Goal: Find specific page/section: Find specific page/section

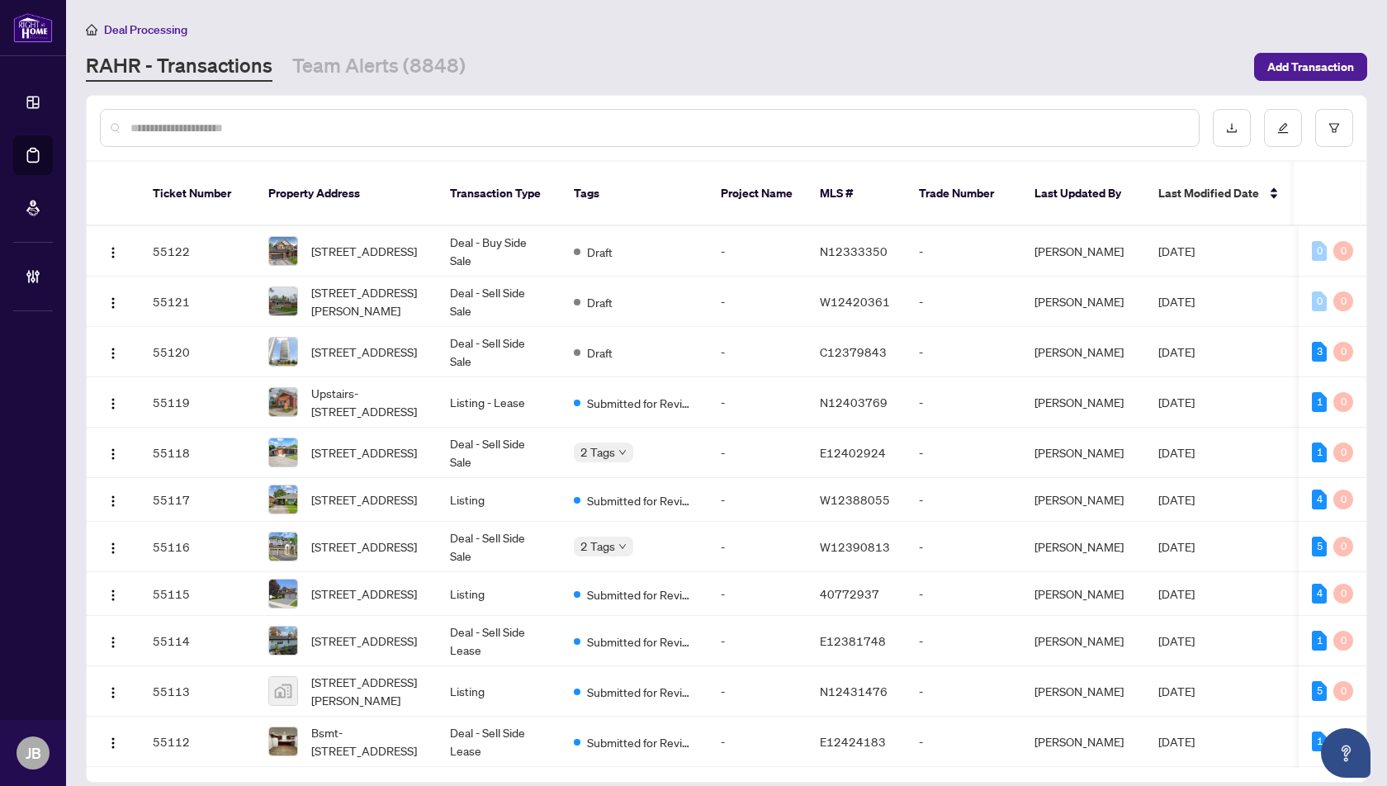
click at [177, 125] on input "text" at bounding box center [657, 128] width 1055 height 18
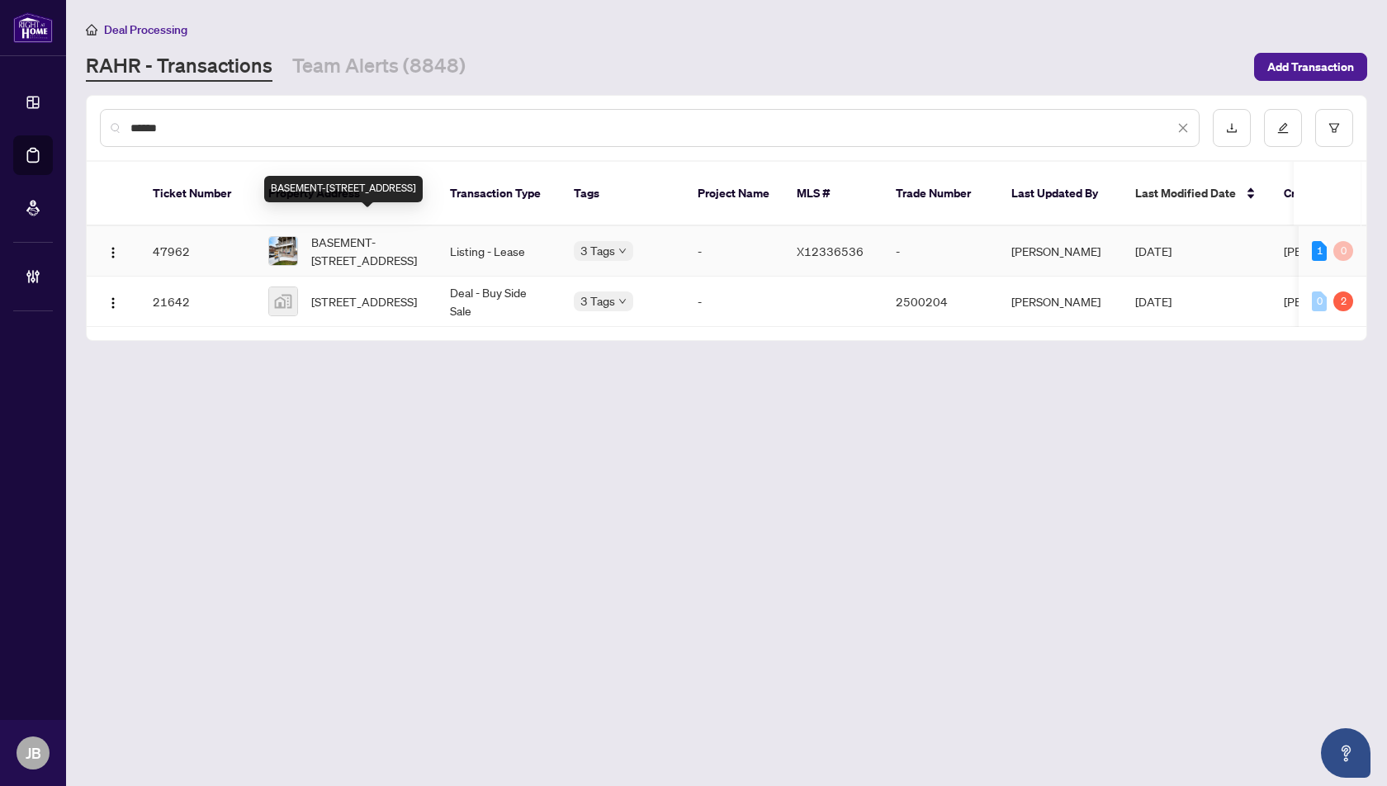
type input "******"
click at [330, 238] on span "BASEMENT-[STREET_ADDRESS]" at bounding box center [367, 251] width 112 height 36
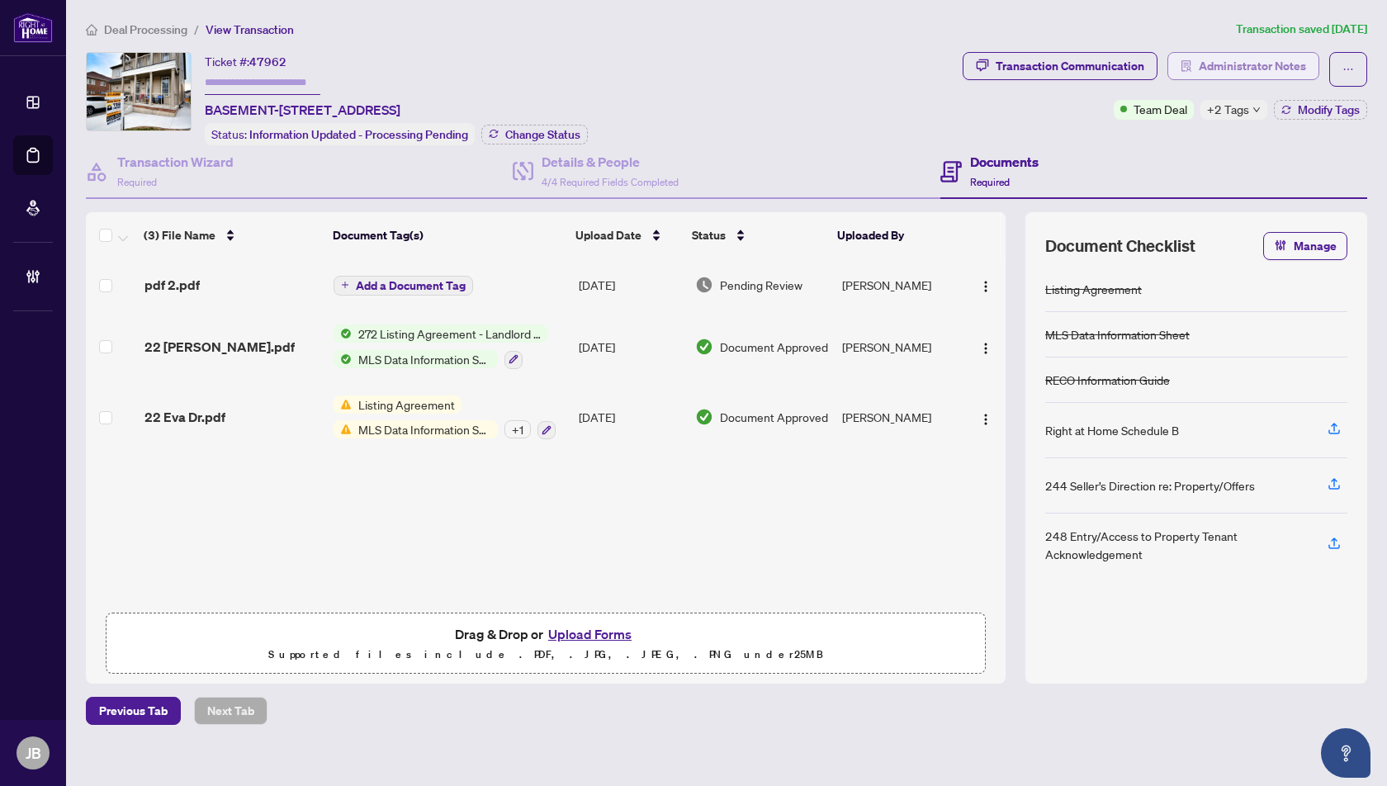
click at [1260, 61] on span "Administrator Notes" at bounding box center [1252, 66] width 107 height 26
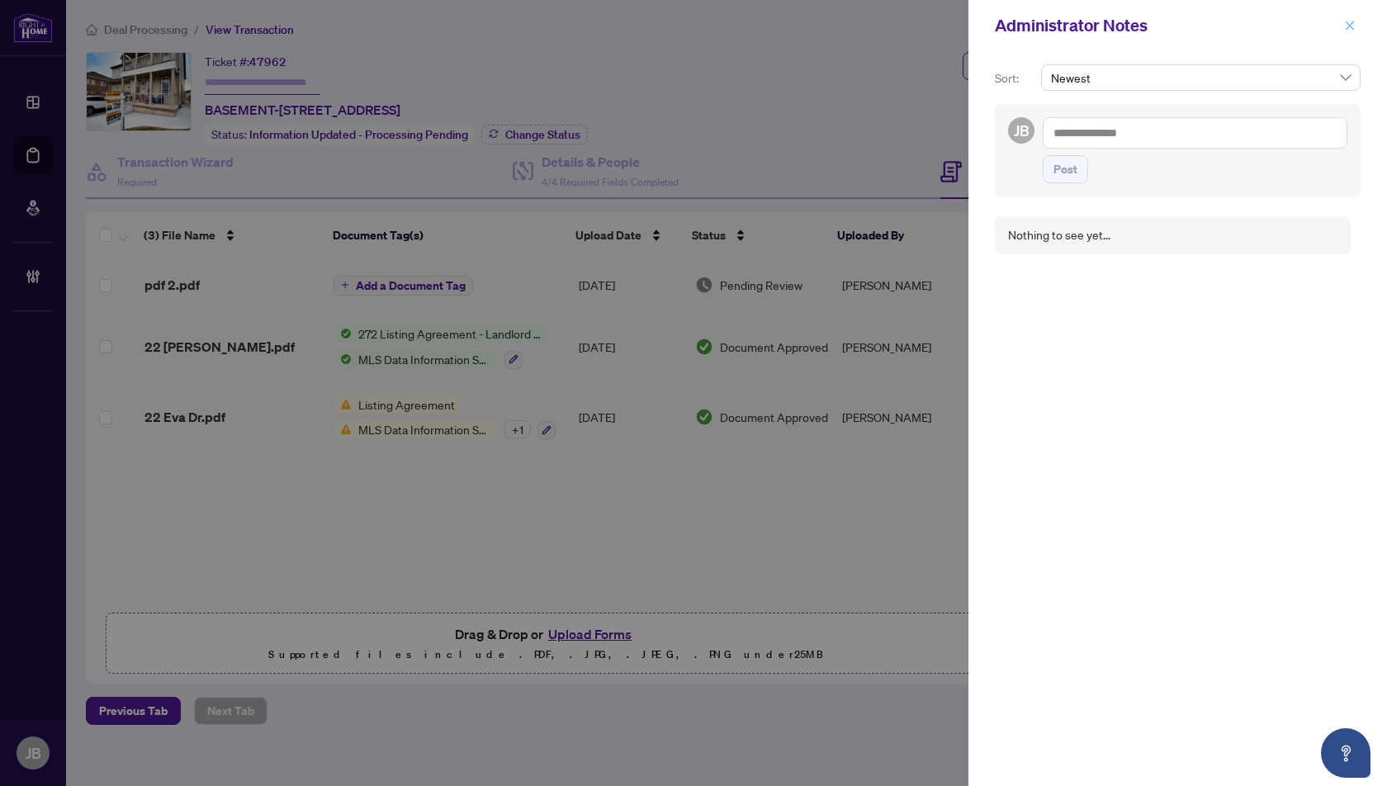
click at [1350, 24] on icon "close" at bounding box center [1349, 25] width 9 height 9
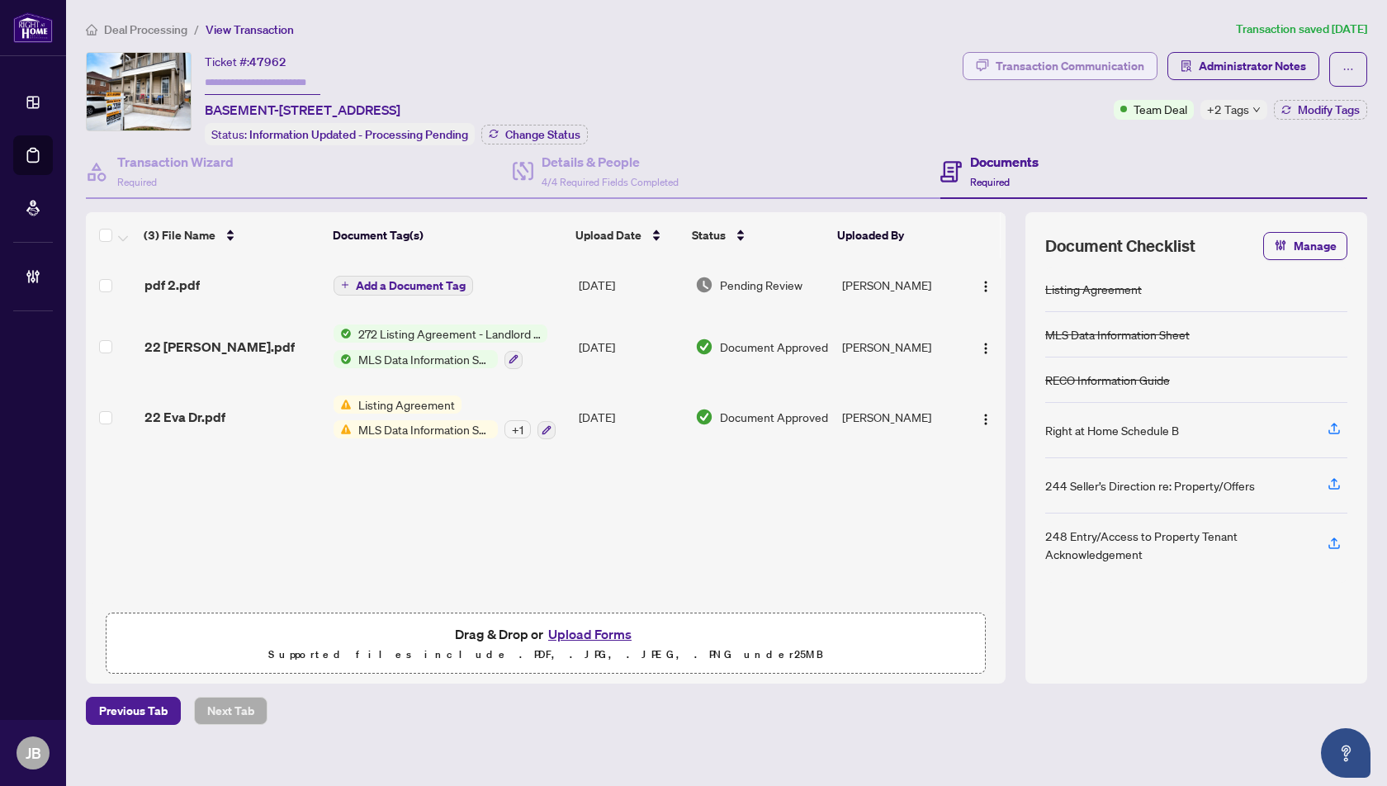
click at [1081, 68] on div "Transaction Communication" at bounding box center [1069, 66] width 149 height 26
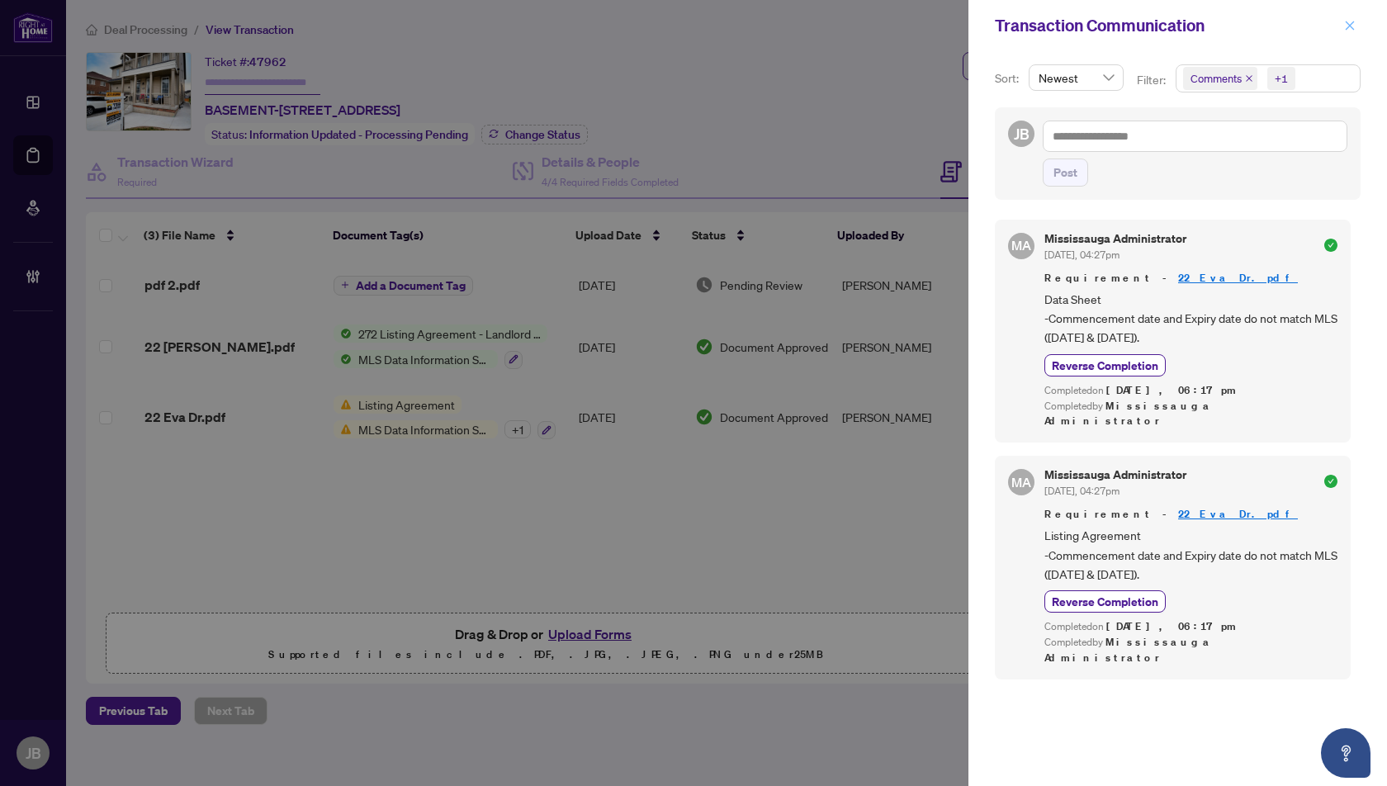
click at [1350, 22] on icon "close" at bounding box center [1350, 26] width 12 height 12
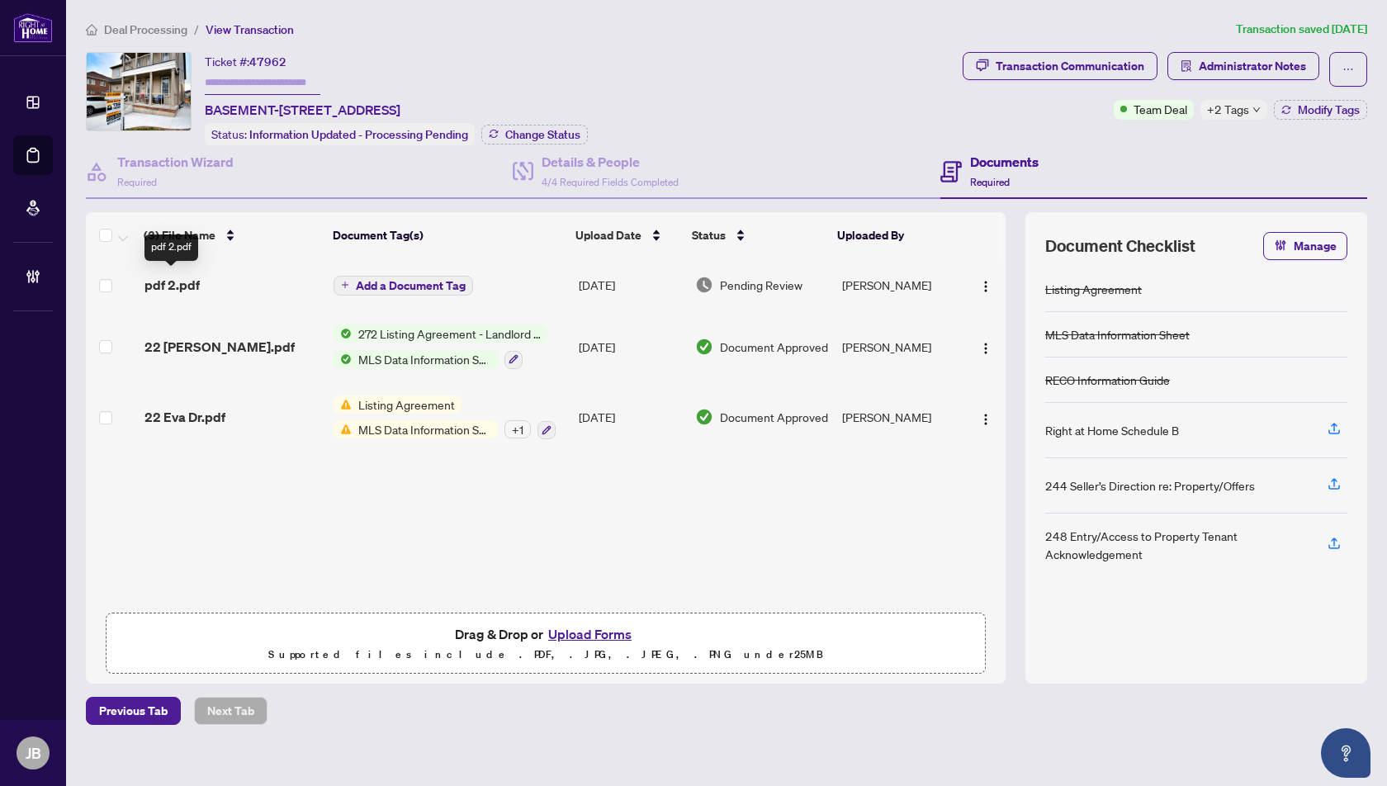
click at [172, 276] on span "pdf 2.pdf" at bounding box center [171, 285] width 55 height 20
